Goal: Task Accomplishment & Management: Use online tool/utility

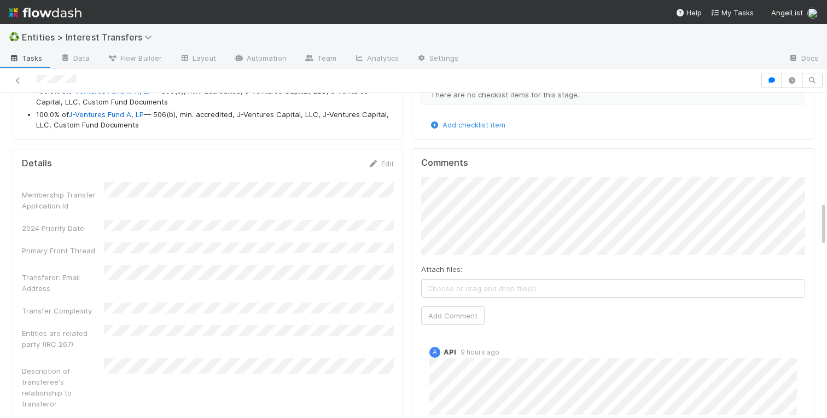
scroll to position [727, 0]
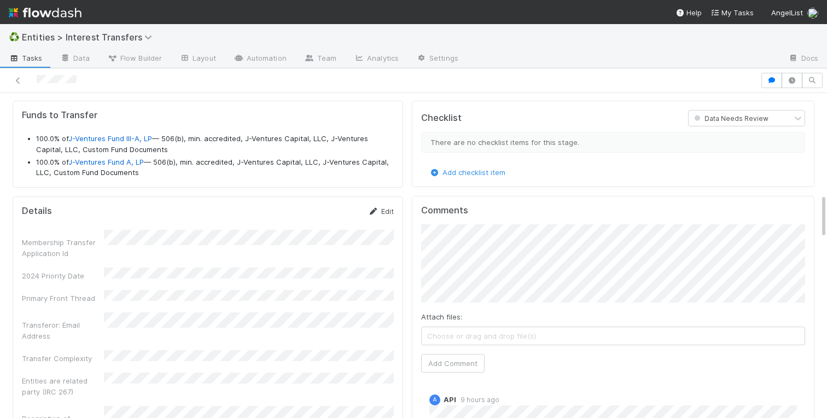
click at [381, 207] on link "Edit" at bounding box center [381, 211] width 26 height 9
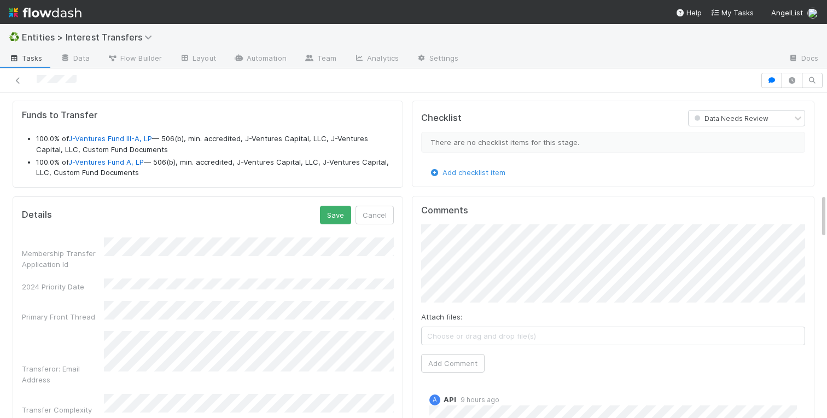
scroll to position [814, 0]
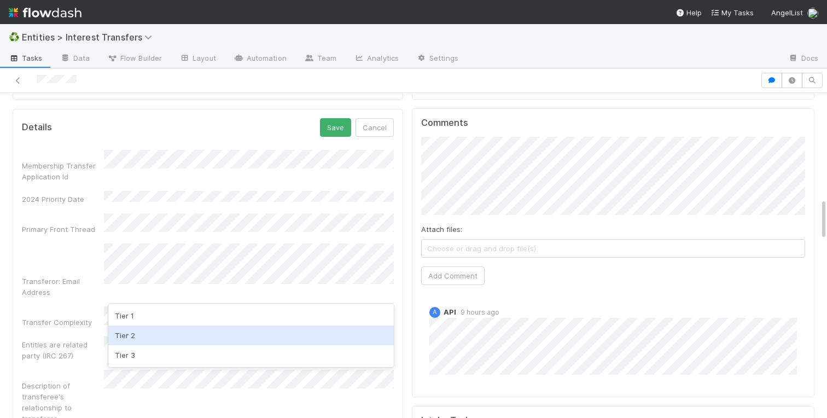
click at [132, 332] on div "Tier 2" at bounding box center [250, 335] width 285 height 20
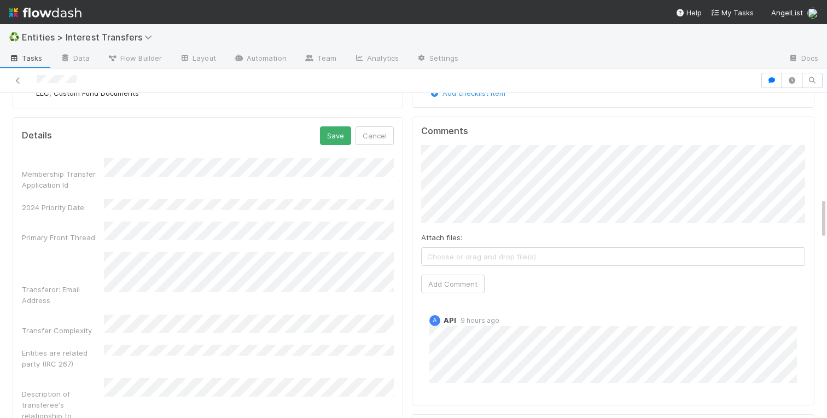
scroll to position [806, 0]
click at [336, 131] on button "Save" at bounding box center [335, 135] width 31 height 19
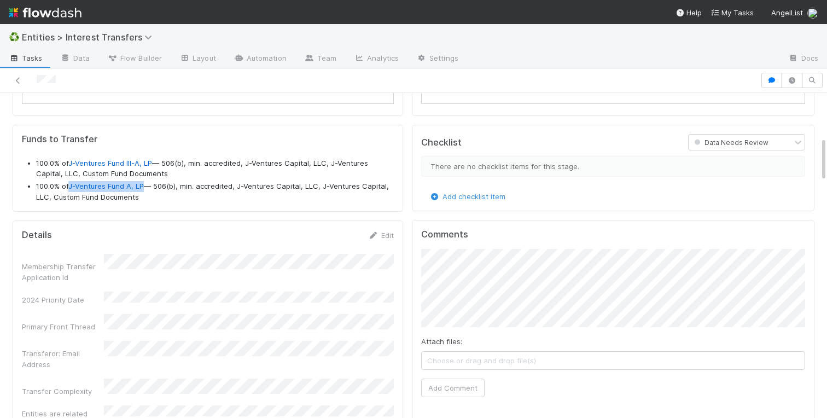
scroll to position [0, 0]
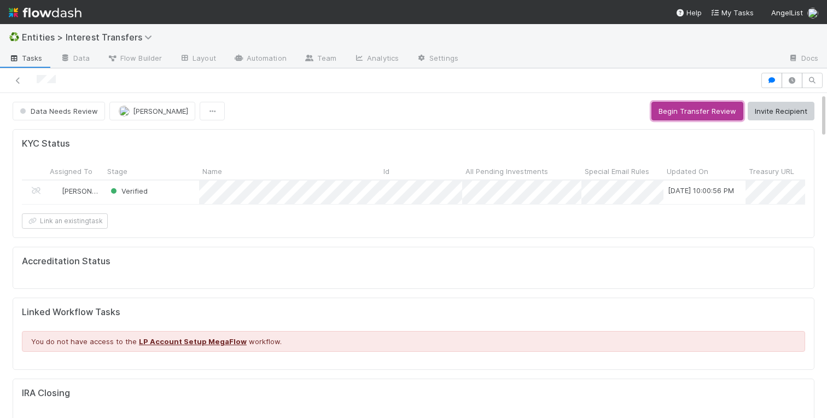
click at [685, 116] on button "Begin Transfer Review" at bounding box center [697, 111] width 92 height 19
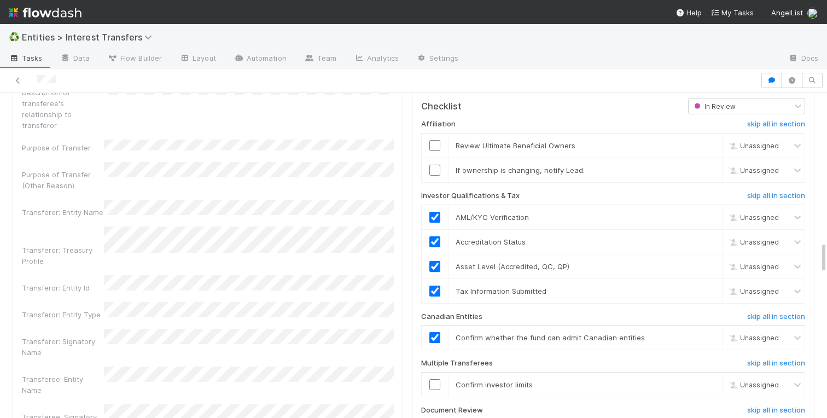
scroll to position [1406, 0]
click at [435, 148] on input "checkbox" at bounding box center [434, 147] width 11 height 11
click at [709, 173] on link "skip" at bounding box center [709, 172] width 14 height 9
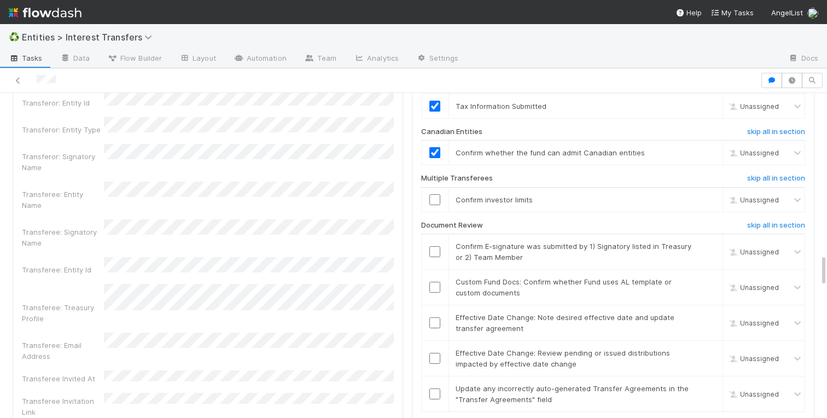
scroll to position [1594, 0]
click at [711, 201] on link "skip" at bounding box center [709, 198] width 14 height 9
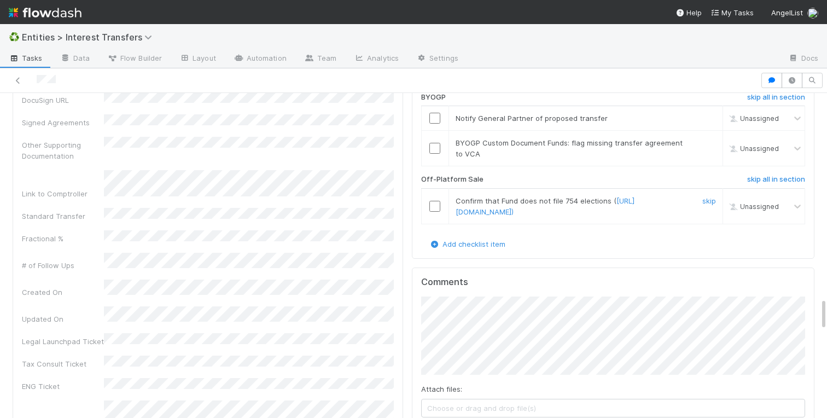
scroll to position [2028, 0]
click at [761, 181] on h6 "skip all in section" at bounding box center [776, 178] width 58 height 9
click at [432, 117] on input "checkbox" at bounding box center [434, 117] width 11 height 11
click at [705, 140] on link "skip" at bounding box center [709, 142] width 14 height 9
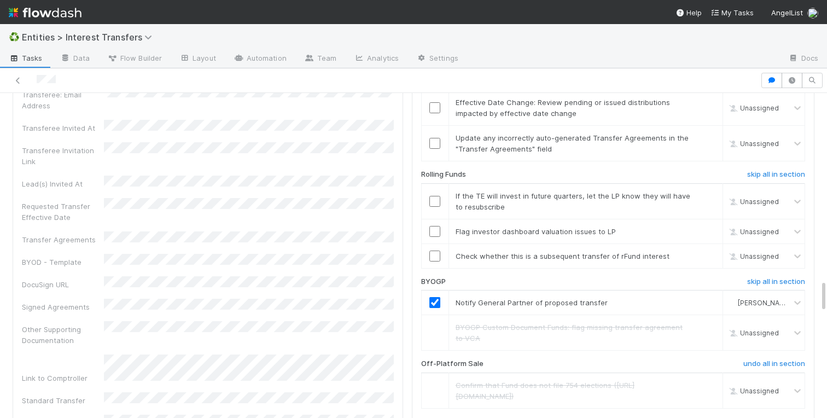
scroll to position [1843, 0]
click at [757, 174] on h6 "skip all in section" at bounding box center [776, 175] width 58 height 9
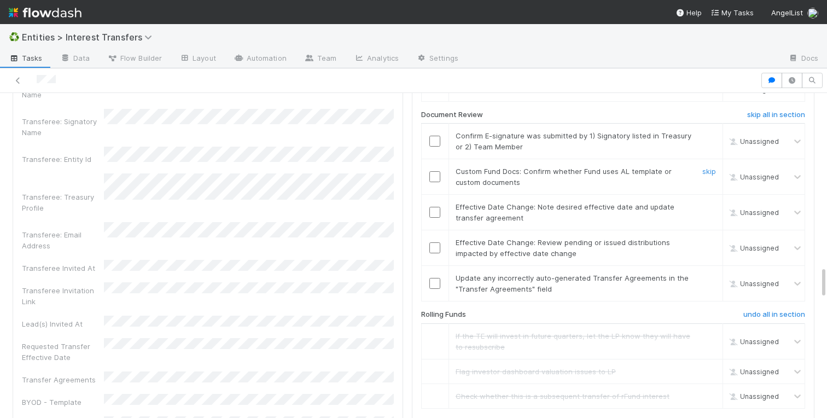
scroll to position [1697, 0]
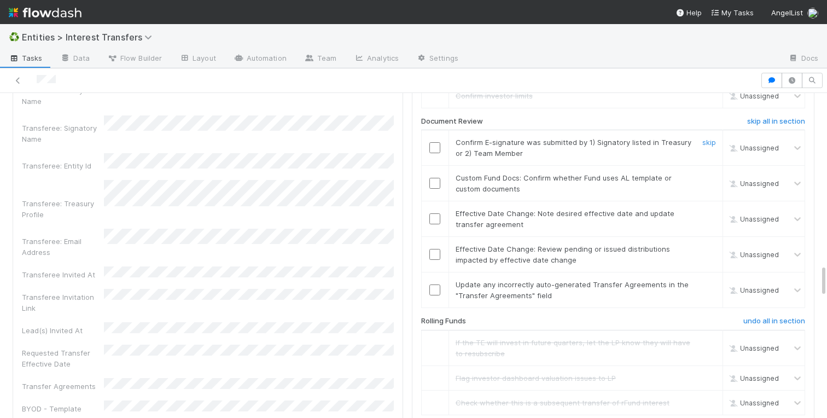
click at [431, 147] on input "checkbox" at bounding box center [434, 147] width 11 height 11
click at [435, 185] on input "checkbox" at bounding box center [434, 183] width 11 height 11
click at [434, 142] on td at bounding box center [434, 148] width 27 height 36
click at [434, 150] on input "checkbox" at bounding box center [434, 147] width 11 height 11
click at [706, 211] on link "skip" at bounding box center [709, 213] width 14 height 9
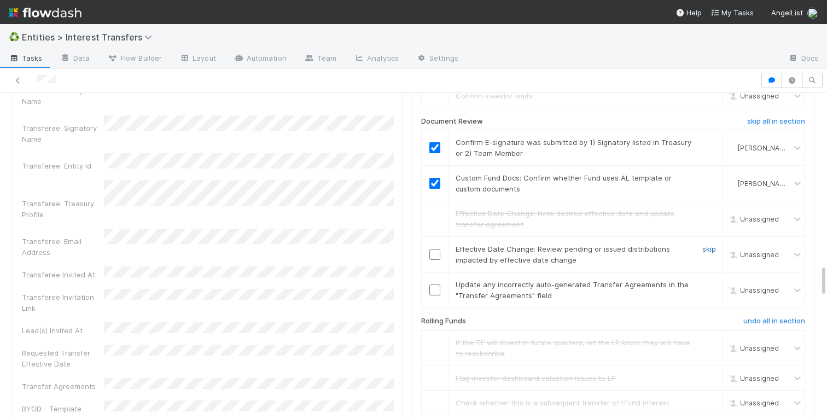
click at [704, 250] on link "skip" at bounding box center [709, 248] width 14 height 9
click at [431, 290] on input "checkbox" at bounding box center [434, 289] width 11 height 11
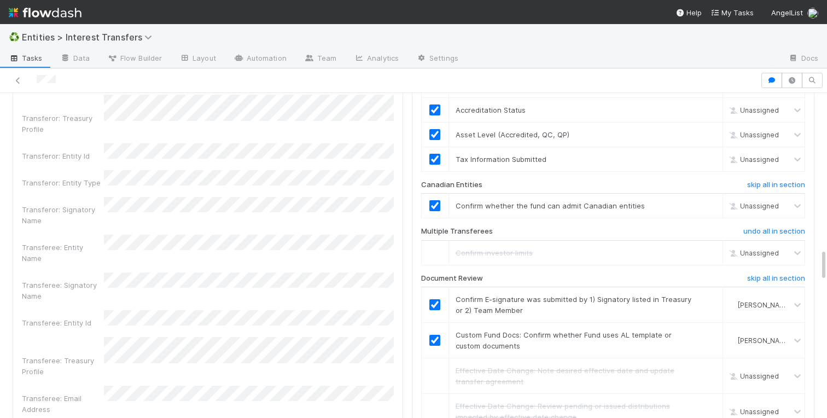
scroll to position [1538, 0]
